Goal: Find specific page/section: Find specific page/section

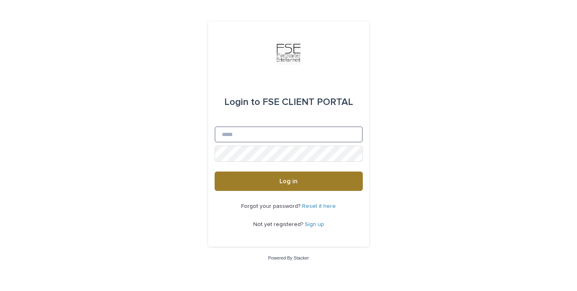
type input "**********"
click at [282, 185] on button "Log in" at bounding box center [289, 180] width 148 height 19
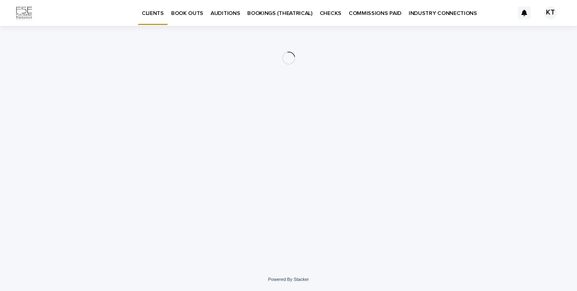
click at [190, 12] on p "BOOK OUTS" at bounding box center [187, 8] width 32 height 17
